Goal: Find specific page/section: Find specific page/section

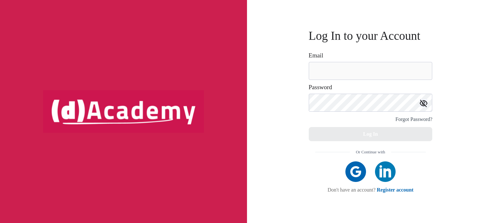
click at [389, 175] on img at bounding box center [385, 172] width 21 height 21
click at [383, 173] on img at bounding box center [385, 172] width 21 height 21
click at [387, 176] on img at bounding box center [385, 172] width 21 height 21
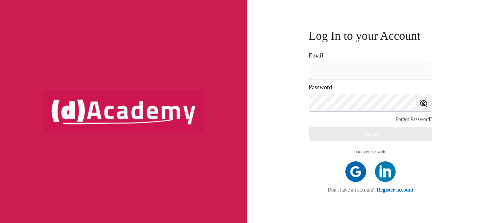
click at [387, 176] on img at bounding box center [385, 172] width 21 height 21
click at [387, 174] on img at bounding box center [385, 172] width 21 height 21
click at [388, 174] on img at bounding box center [385, 172] width 21 height 21
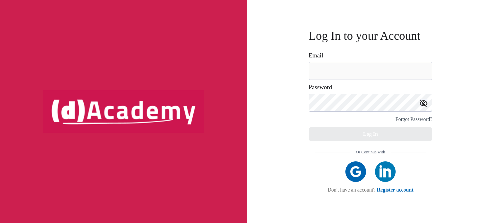
click at [388, 174] on img at bounding box center [385, 172] width 21 height 21
click at [386, 171] on img at bounding box center [385, 172] width 21 height 21
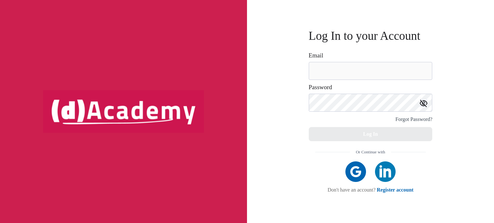
click at [386, 171] on img at bounding box center [385, 172] width 21 height 21
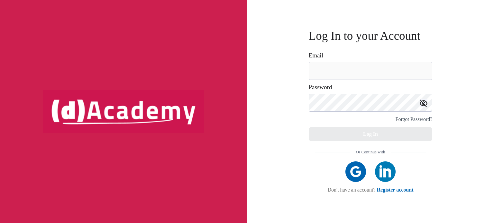
click at [386, 171] on img at bounding box center [385, 172] width 21 height 21
